Goal: Task Accomplishment & Management: Manage account settings

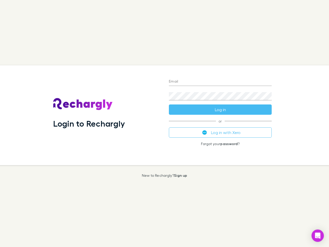
click at [164, 123] on div "Login to Rechargly" at bounding box center [107, 115] width 116 height 100
click at [220, 82] on input "Email" at bounding box center [220, 82] width 103 height 8
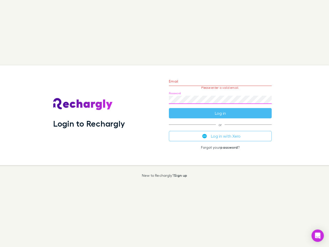
click at [220, 109] on form "Email Please enter a valid email. Password Log in" at bounding box center [220, 95] width 103 height 45
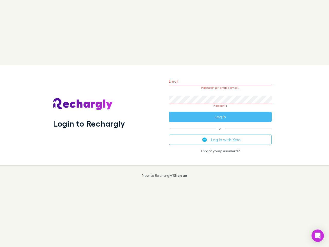
click at [220, 132] on div "Email Please enter a valid email. Password Please fill Log in or Log in with Xe…" at bounding box center [220, 115] width 111 height 100
click at [317, 235] on icon "Open Intercom Messenger" at bounding box center [317, 235] width 5 height 6
